Goal: Obtain resource: Download file/media

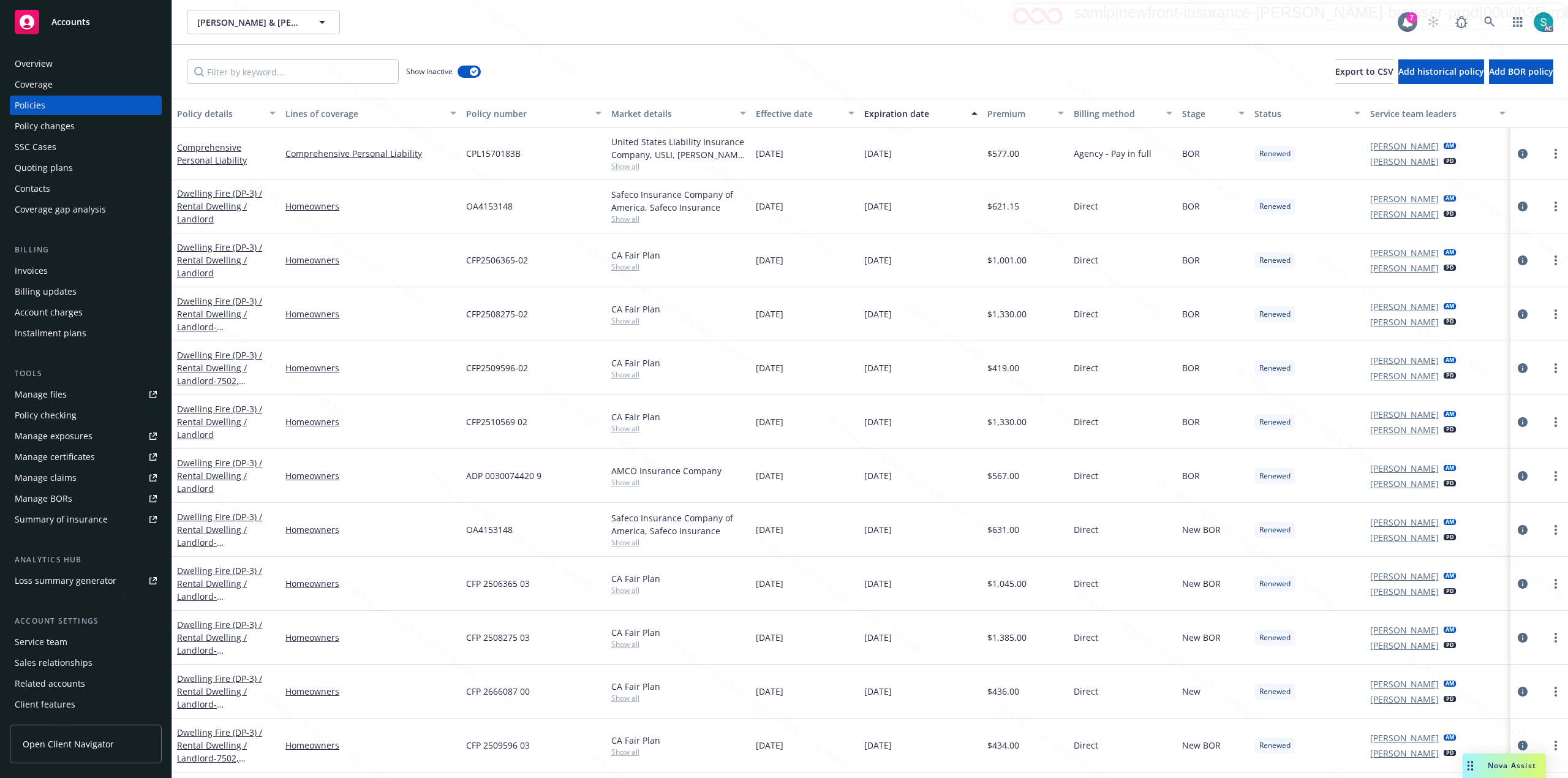
click at [584, 54] on div "Show inactive Export to CSV Add historical policy Add BOR policy" at bounding box center [870, 71] width 1396 height 54
click at [890, 113] on div "Expiration date" at bounding box center [914, 113] width 100 height 13
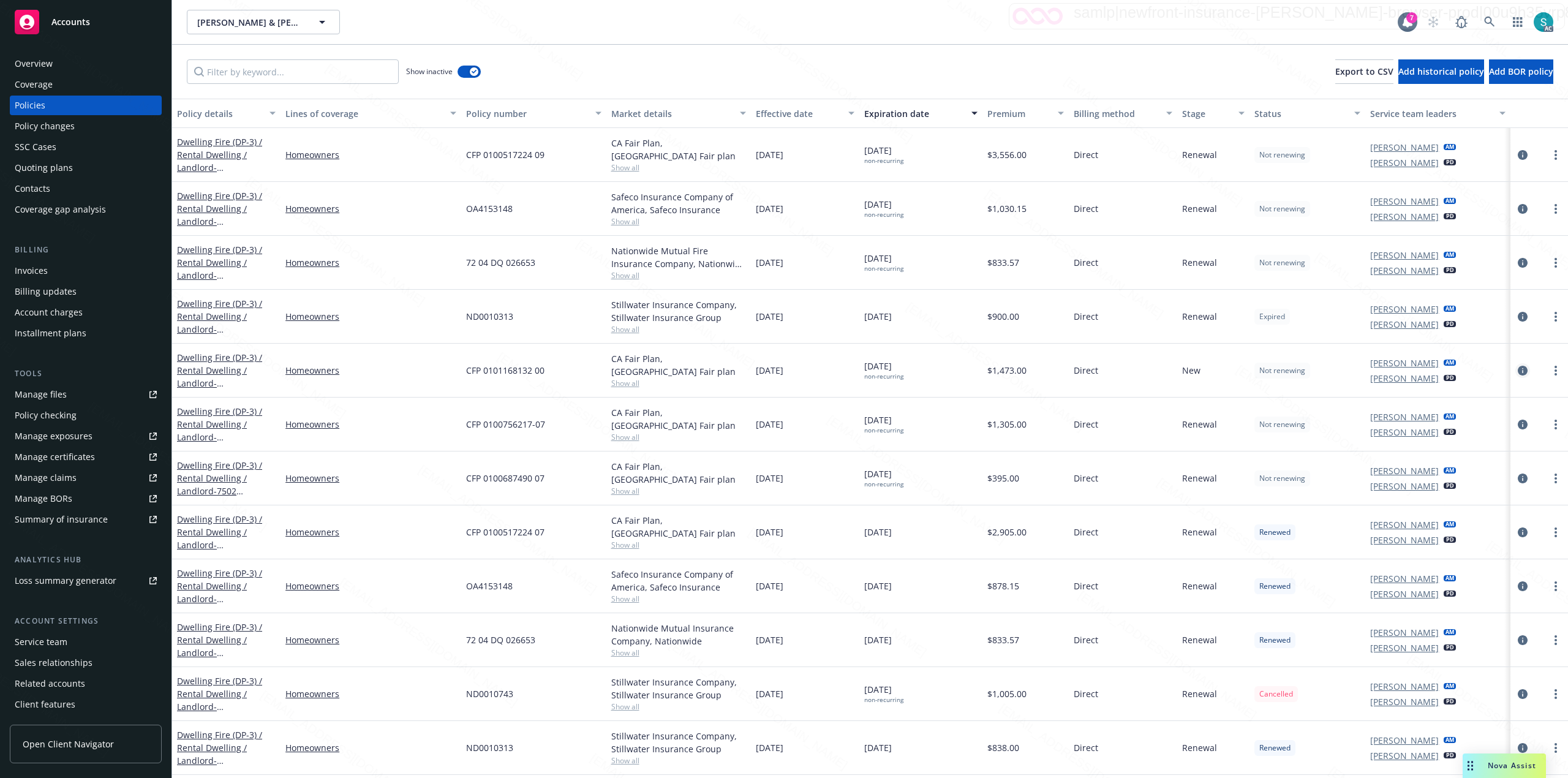
click at [1518, 373] on icon "circleInformation" at bounding box center [1523, 371] width 10 height 10
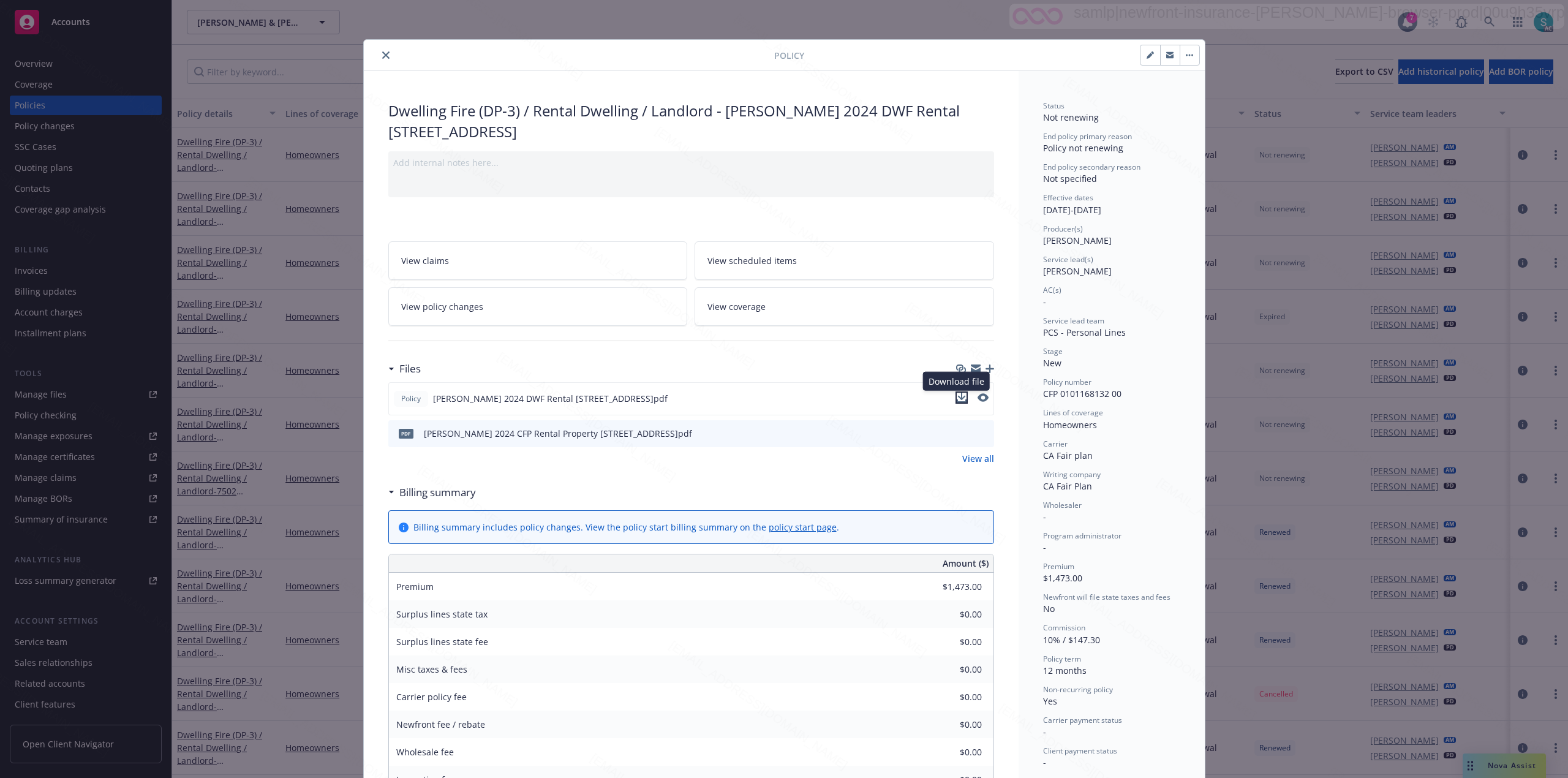
click at [957, 402] on icon "download file" at bounding box center [962, 401] width 10 height 3
click at [977, 432] on icon "preview file" at bounding box center [983, 433] width 11 height 9
drag, startPoint x: 467, startPoint y: 106, endPoint x: 386, endPoint y: 106, distance: 81.0
click at [388, 106] on div "Dwelling Fire (DP-3) / Rental Dwelling / Landlord - Coulter 2024 DWF Rental 756…" at bounding box center [691, 121] width 606 height 41
copy div "Dwelling Fire"
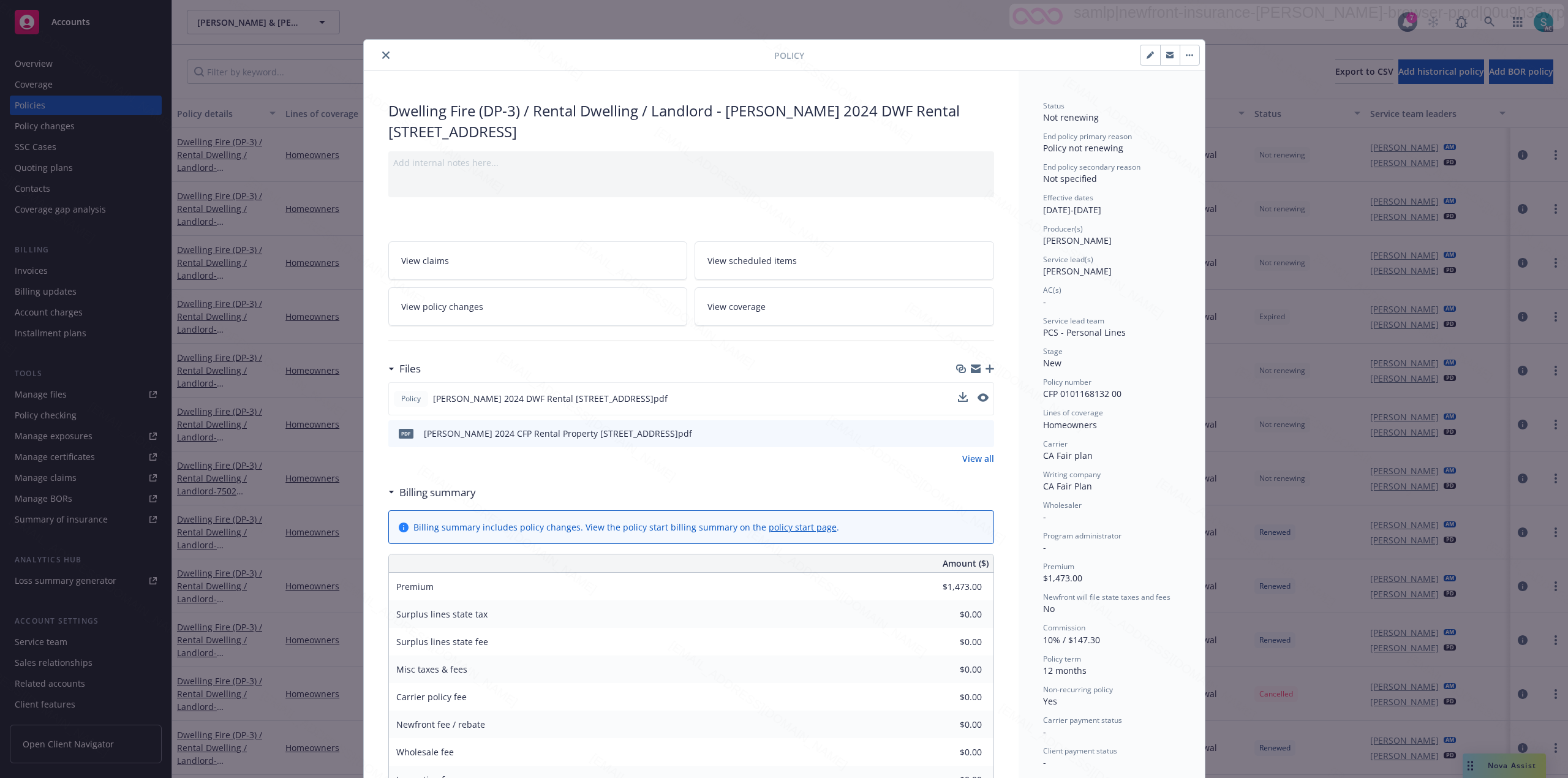
click at [1071, 395] on span "CFP 0101168132 00" at bounding box center [1082, 393] width 78 height 12
click at [1071, 395] on span "CFP 0101168132 00" at bounding box center [1082, 393] width 78 height 12
copy span "CFP 0101168132 00"
